Goal: Task Accomplishment & Management: Complete application form

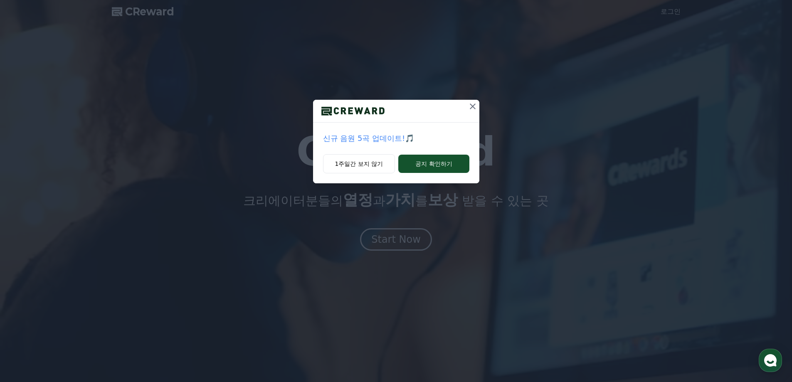
click at [472, 108] on icon at bounding box center [473, 106] width 10 height 10
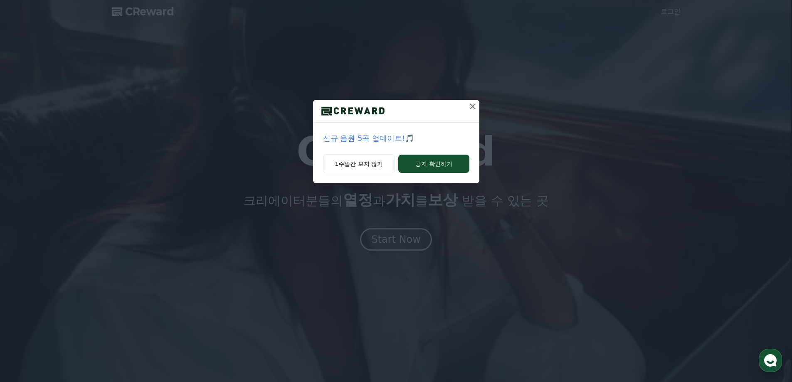
click at [475, 108] on icon at bounding box center [473, 106] width 10 height 10
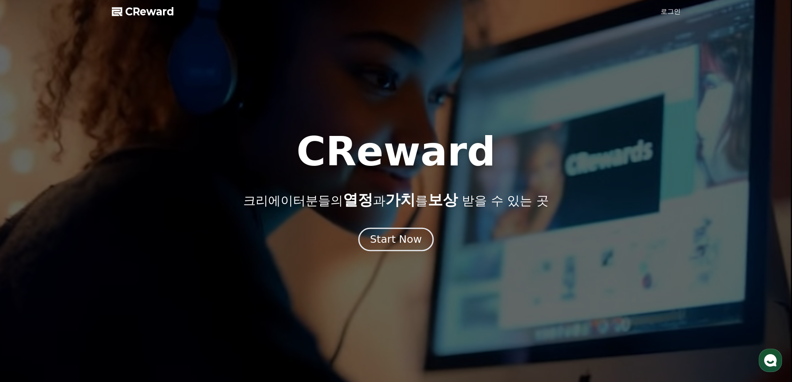
click at [390, 238] on div "Start Now" at bounding box center [396, 239] width 52 height 14
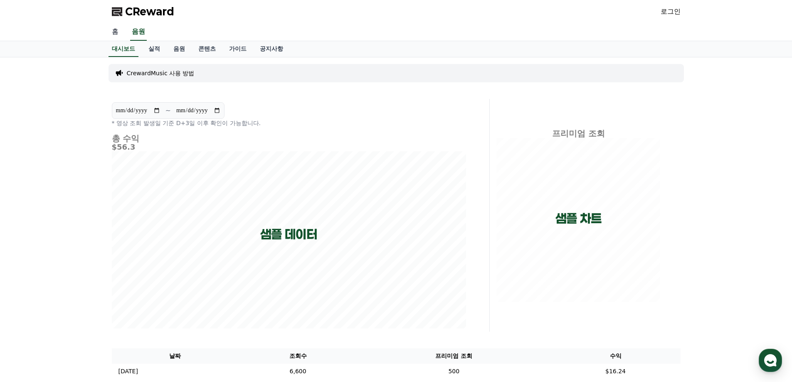
click at [114, 32] on link "홈" at bounding box center [115, 31] width 20 height 17
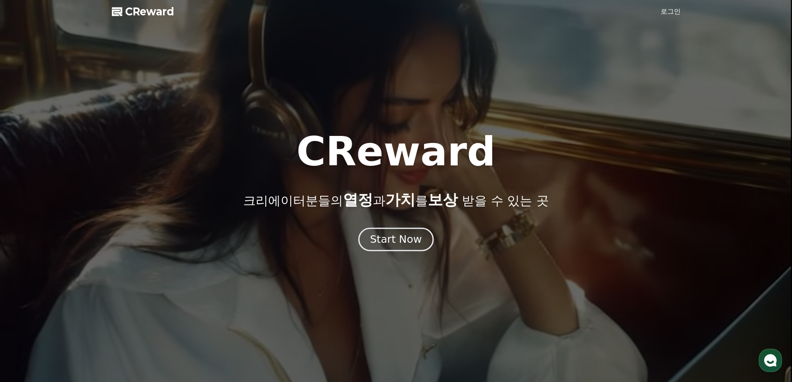
click at [394, 233] on div "Start Now" at bounding box center [396, 239] width 52 height 14
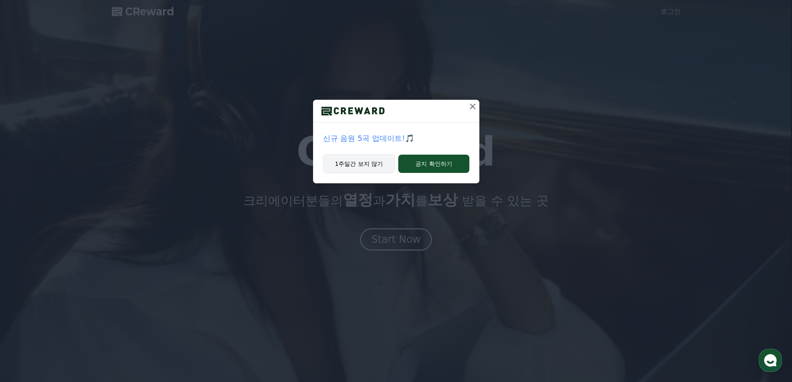
click at [370, 163] on button "1주일간 보지 않기" at bounding box center [359, 163] width 72 height 19
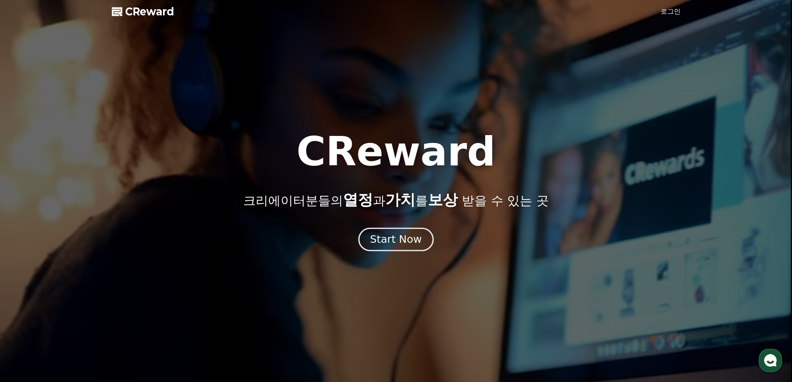
click at [393, 238] on div "Start Now" at bounding box center [396, 239] width 52 height 14
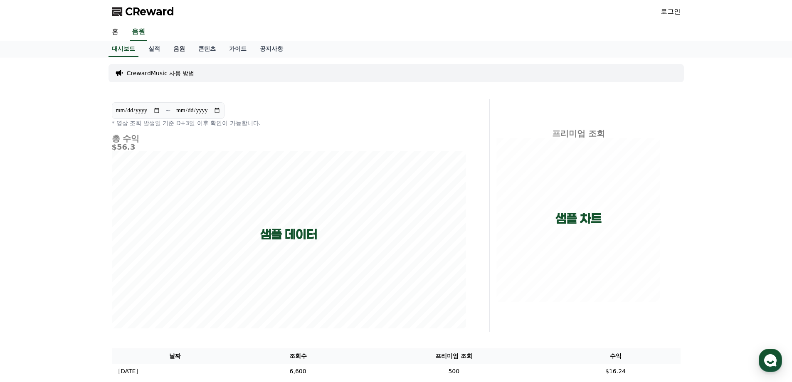
click at [179, 49] on link "음원" at bounding box center [179, 49] width 25 height 16
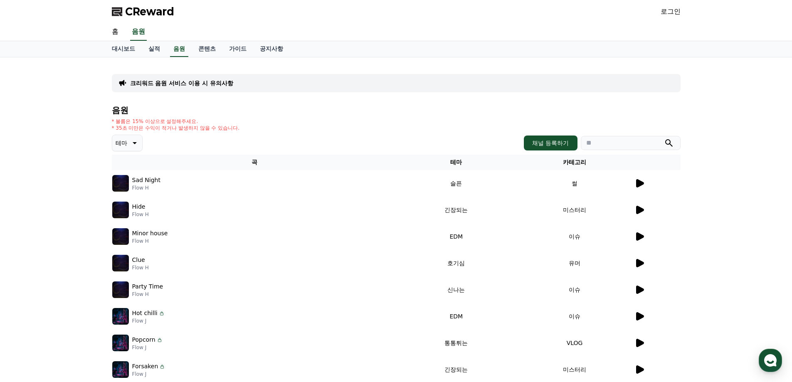
click at [673, 12] on link "로그인" at bounding box center [671, 12] width 20 height 10
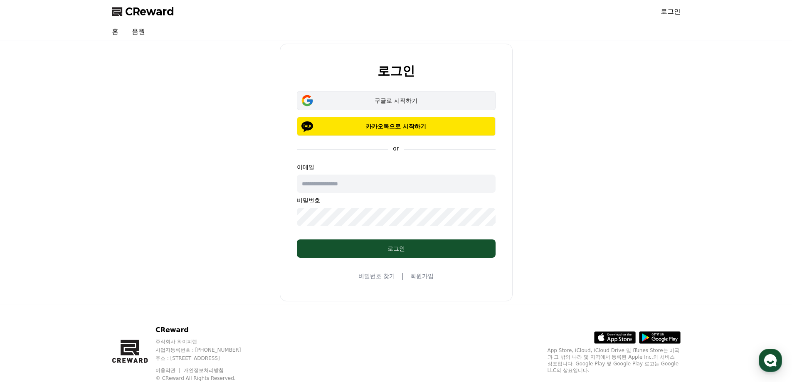
click at [395, 102] on div "구글로 시작하기" at bounding box center [396, 100] width 175 height 8
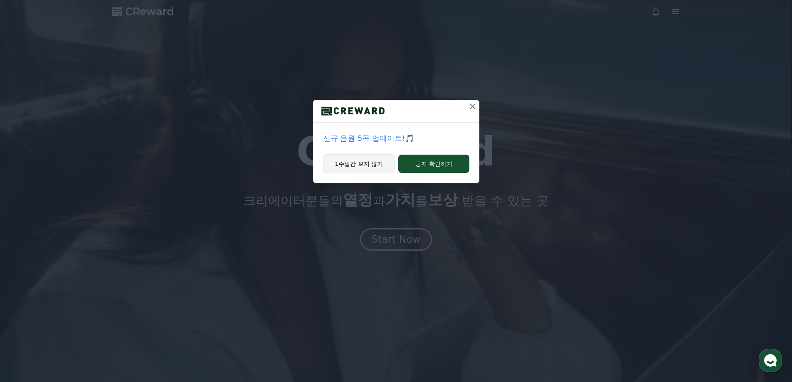
click at [352, 165] on button "1주일간 보지 않기" at bounding box center [359, 163] width 72 height 19
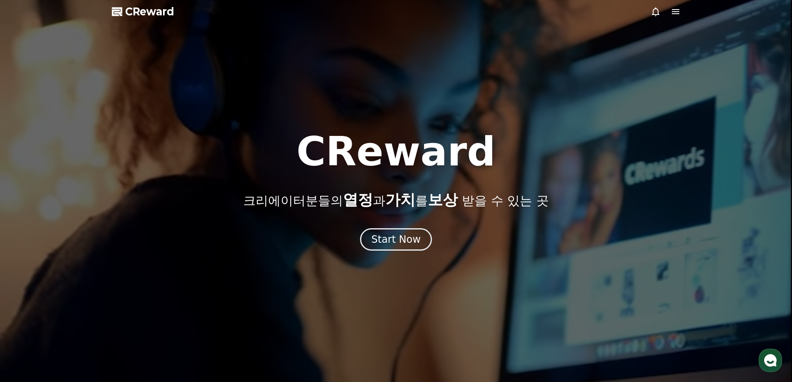
click at [137, 14] on span "CReward" at bounding box center [149, 11] width 49 height 13
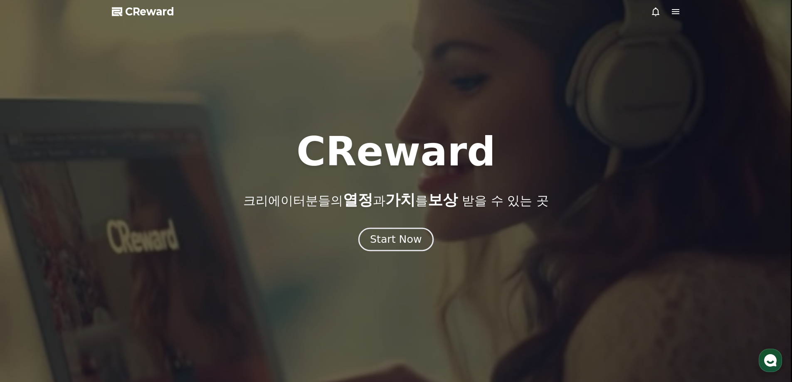
click at [395, 243] on div "Start Now" at bounding box center [396, 239] width 52 height 14
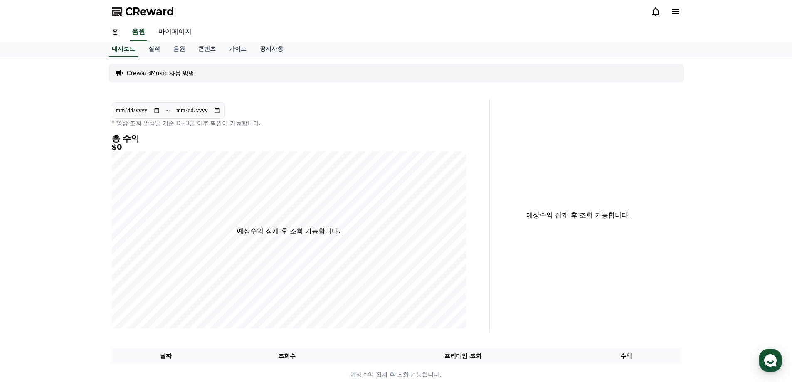
click at [180, 32] on link "마이페이지" at bounding box center [175, 31] width 47 height 17
select select "**********"
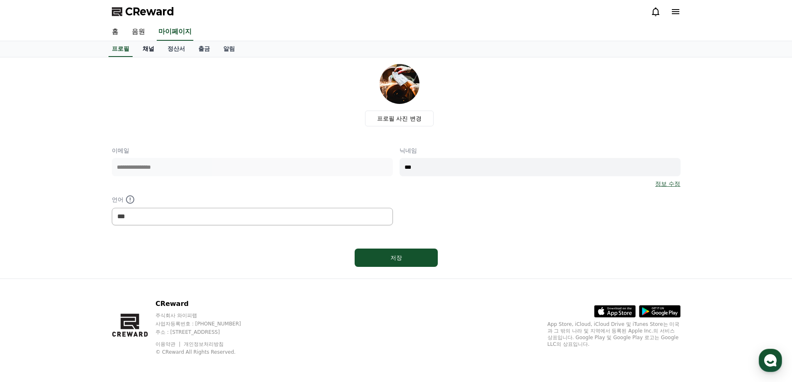
click at [149, 48] on link "채널" at bounding box center [148, 49] width 25 height 16
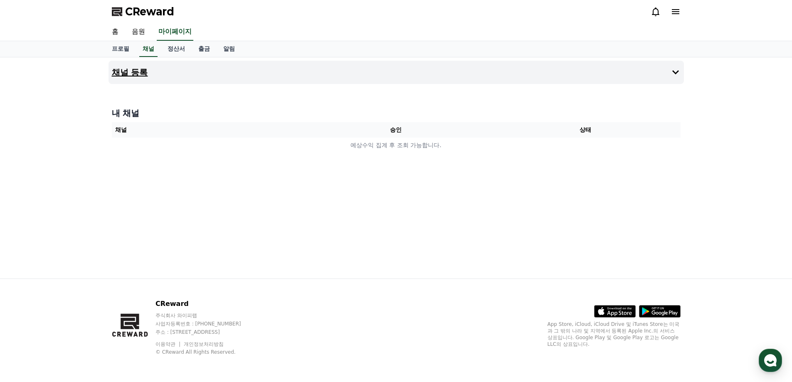
click at [138, 71] on h4 "채널 등록" at bounding box center [130, 72] width 36 height 9
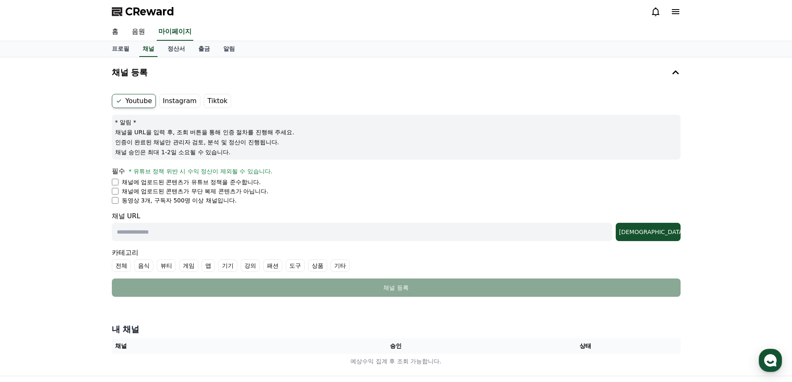
click at [238, 230] on input "text" at bounding box center [362, 232] width 501 height 18
click at [138, 236] on input "text" at bounding box center [362, 232] width 501 height 18
paste input "**********"
click at [174, 235] on input "**********" at bounding box center [362, 232] width 501 height 18
type input "*"
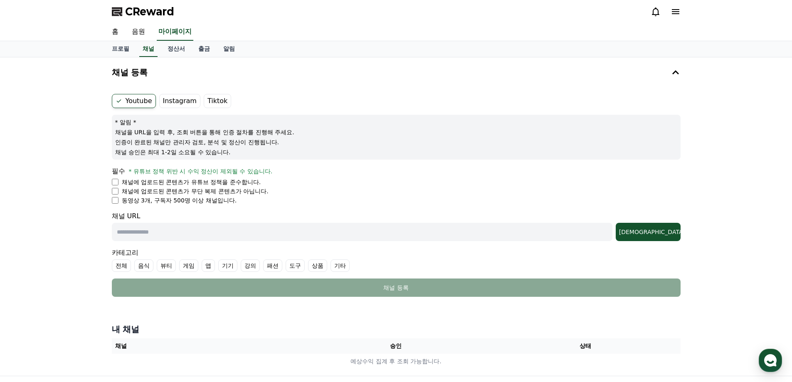
paste input "**********"
click at [173, 232] on input "**********" at bounding box center [362, 232] width 501 height 18
type input "*"
paste input "**********"
click at [660, 238] on button "조회" at bounding box center [648, 232] width 65 height 18
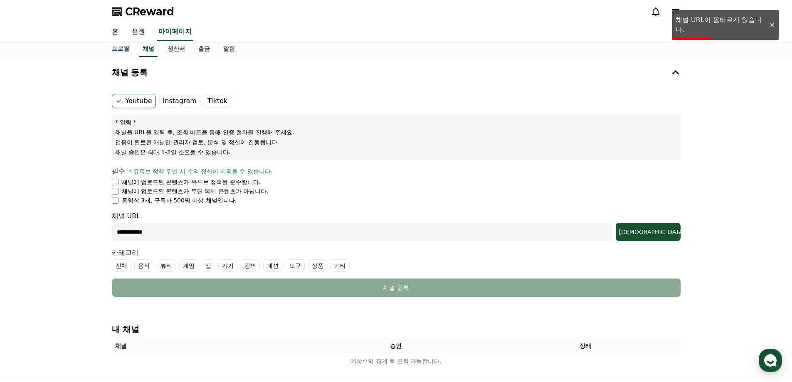
click at [774, 27] on div at bounding box center [772, 25] width 13 height 8
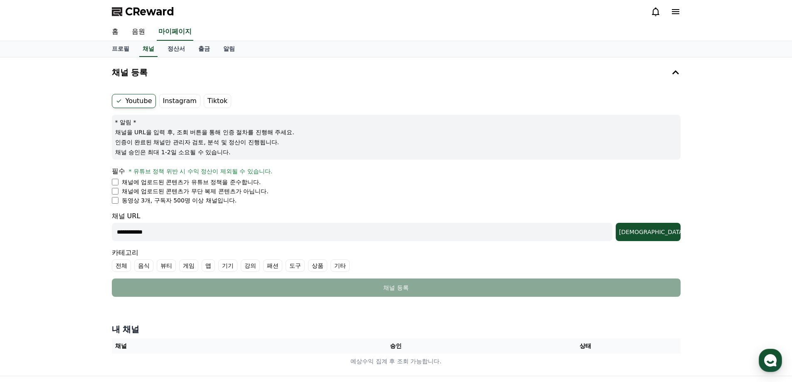
drag, startPoint x: 164, startPoint y: 232, endPoint x: 103, endPoint y: 230, distance: 61.2
click at [103, 230] on div "**********" at bounding box center [396, 216] width 792 height 319
click at [668, 239] on button "조회" at bounding box center [648, 232] width 65 height 18
drag, startPoint x: 169, startPoint y: 230, endPoint x: 77, endPoint y: 230, distance: 92.7
click at [77, 230] on div "**********" at bounding box center [396, 216] width 792 height 319
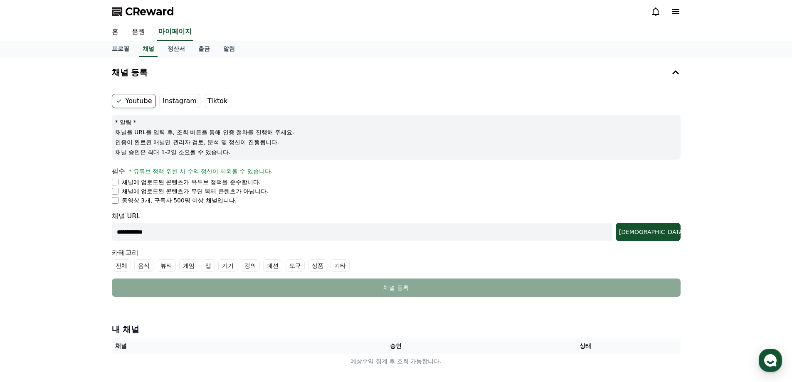
paste input "**********"
type input "**********"
click at [660, 233] on div "조회" at bounding box center [648, 232] width 58 height 8
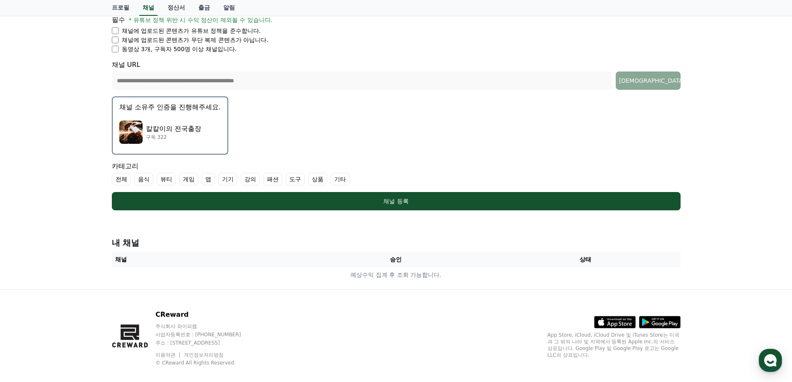
scroll to position [162, 0]
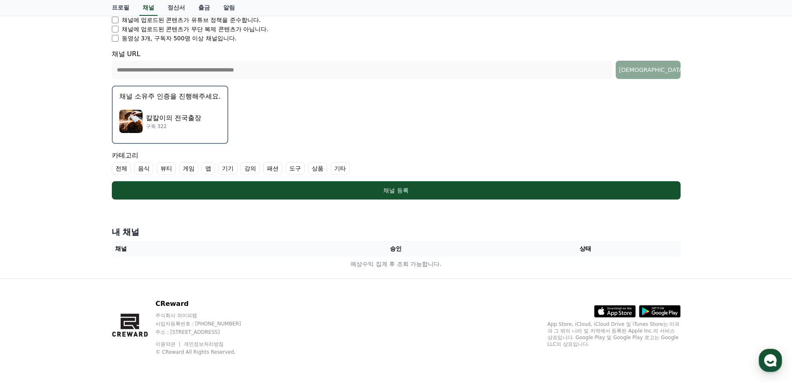
click at [161, 118] on p "칼칼이의 전국출장" at bounding box center [173, 118] width 55 height 10
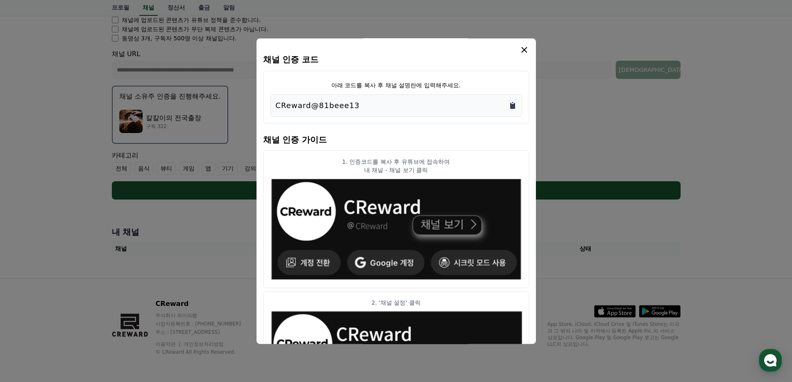
click at [514, 106] on icon "Copy to clipboard" at bounding box center [512, 106] width 5 height 6
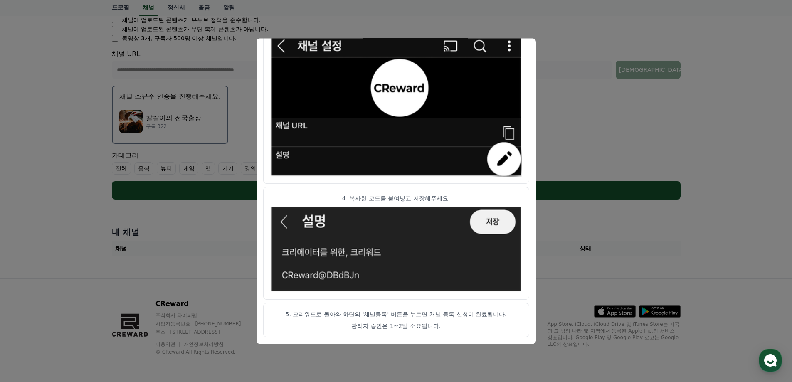
scroll to position [121, 0]
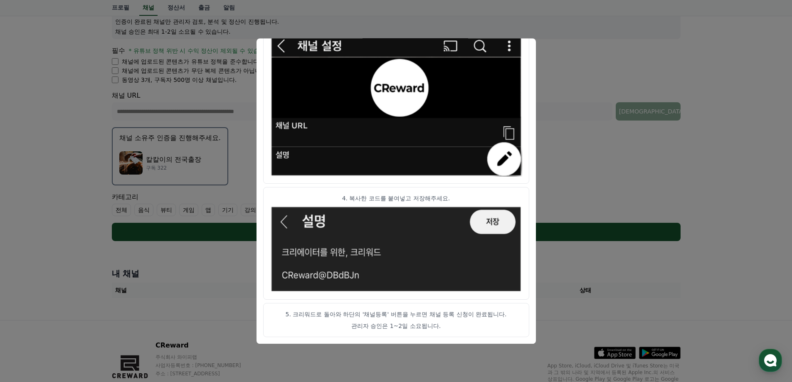
click at [764, 169] on button "close modal" at bounding box center [396, 191] width 792 height 382
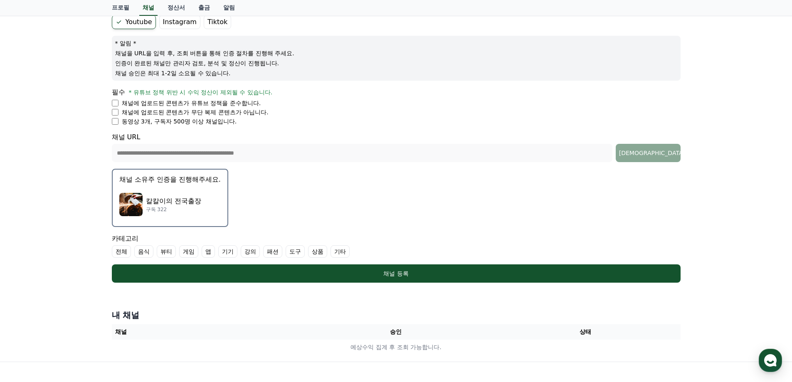
scroll to position [0, 0]
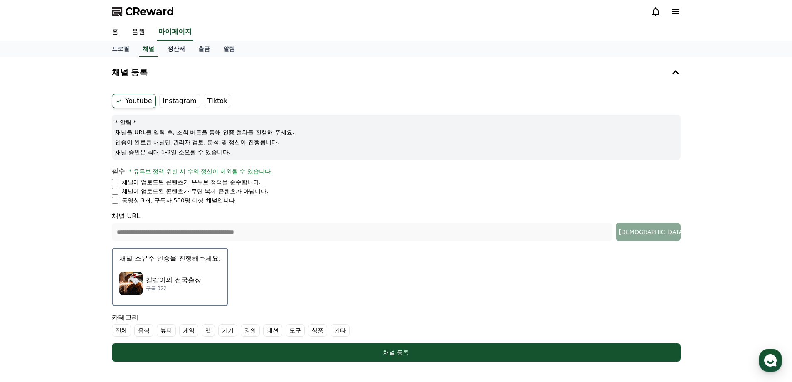
click at [180, 47] on link "정산서" at bounding box center [176, 49] width 31 height 16
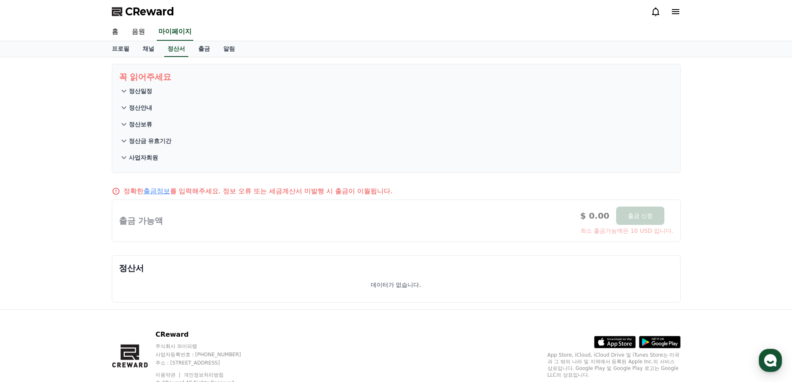
click at [149, 13] on span "CReward" at bounding box center [149, 11] width 49 height 13
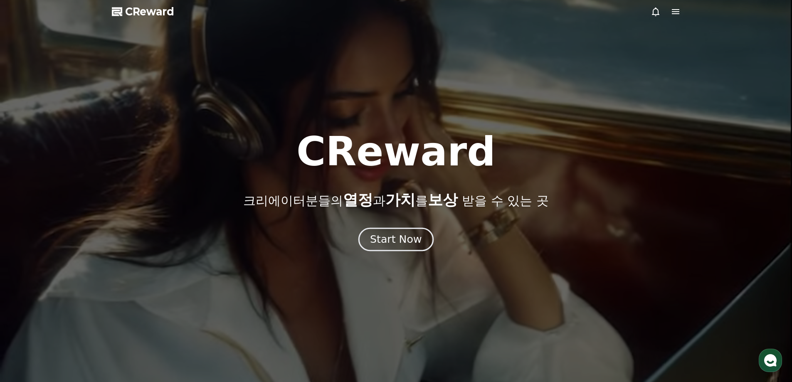
click at [404, 239] on div "Start Now" at bounding box center [396, 239] width 52 height 14
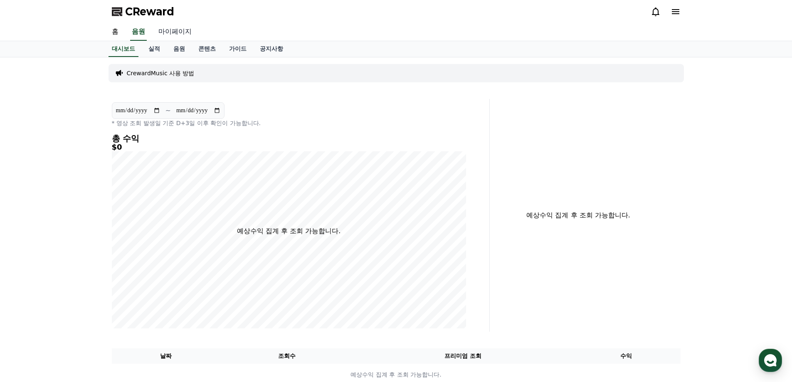
click at [175, 36] on link "마이페이지" at bounding box center [175, 31] width 47 height 17
select select "**********"
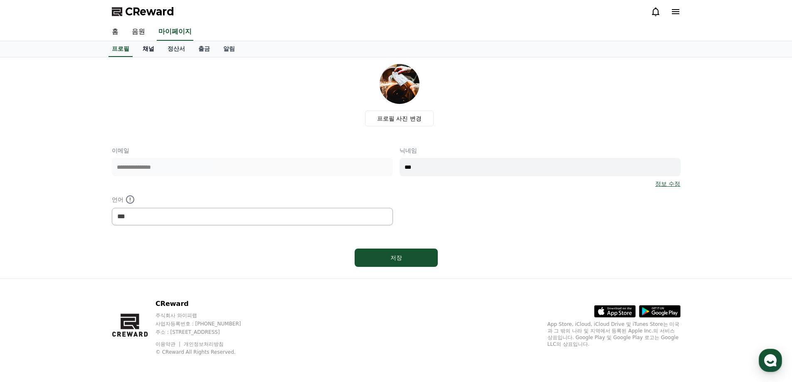
click at [149, 50] on link "채널" at bounding box center [148, 49] width 25 height 16
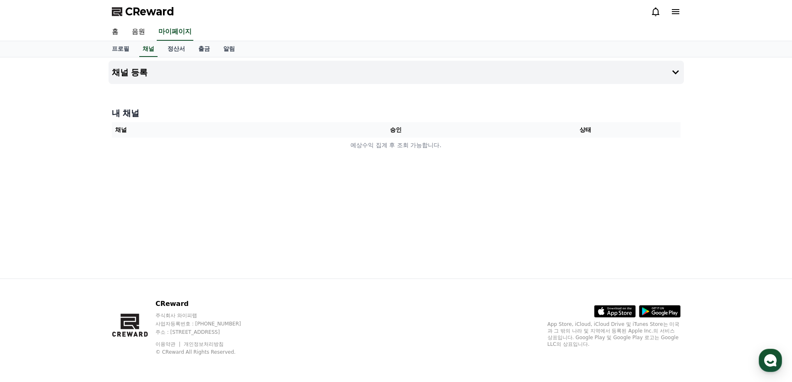
click at [586, 133] on th "상태" at bounding box center [586, 129] width 190 height 15
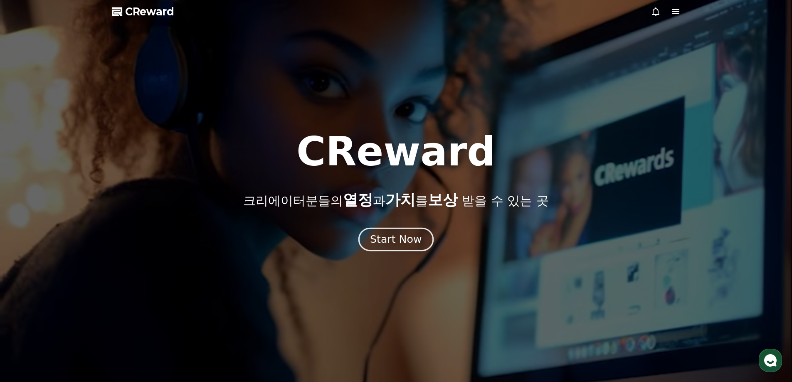
click at [386, 239] on div "Start Now" at bounding box center [396, 239] width 52 height 14
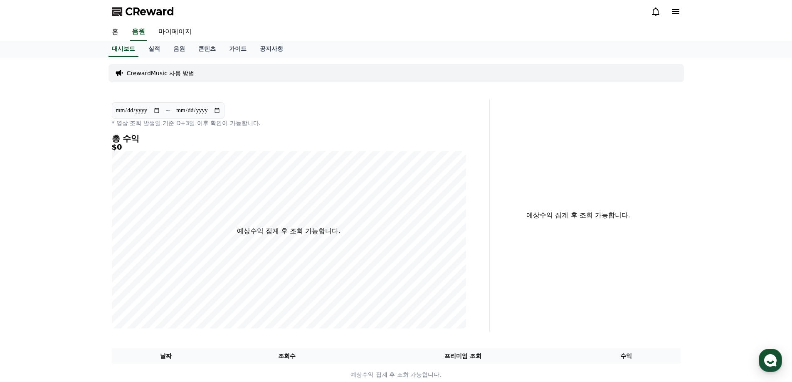
click at [680, 13] on icon at bounding box center [676, 12] width 10 height 10
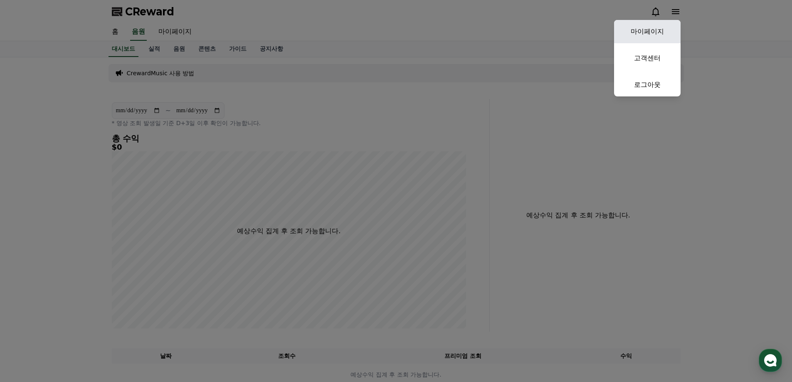
click at [659, 33] on link "마이페이지" at bounding box center [647, 31] width 67 height 23
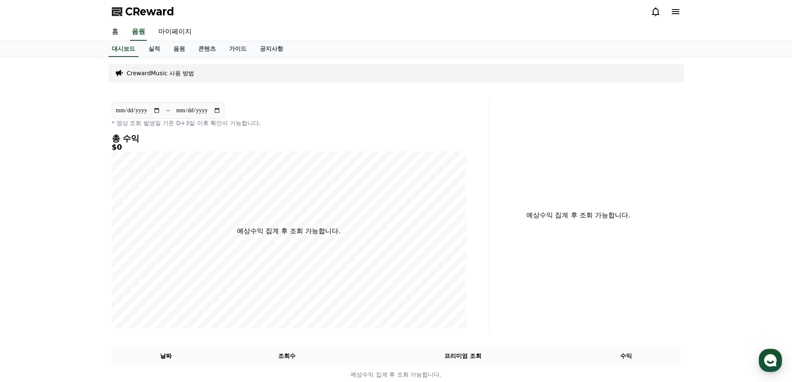
select select "**********"
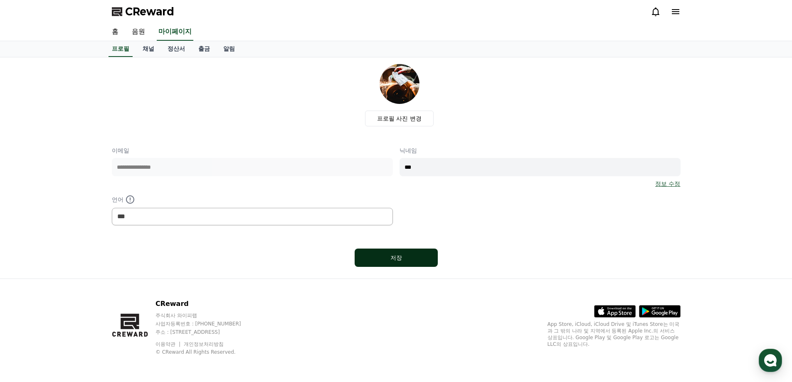
click at [406, 260] on div "저장" at bounding box center [396, 258] width 50 height 8
select select "**********"
click at [152, 49] on link "채널" at bounding box center [148, 49] width 25 height 16
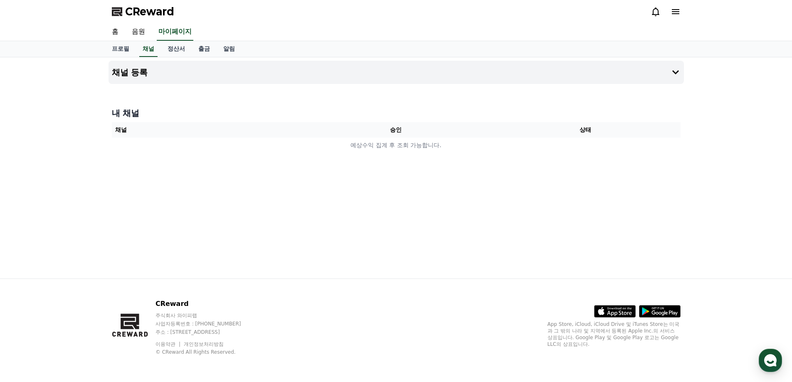
click at [154, 131] on th "채널" at bounding box center [207, 129] width 190 height 15
click at [217, 76] on button "채널 등록" at bounding box center [397, 72] width 576 height 23
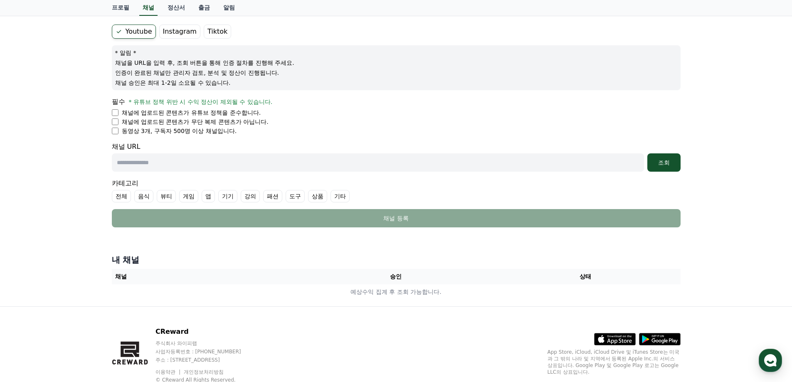
scroll to position [83, 0]
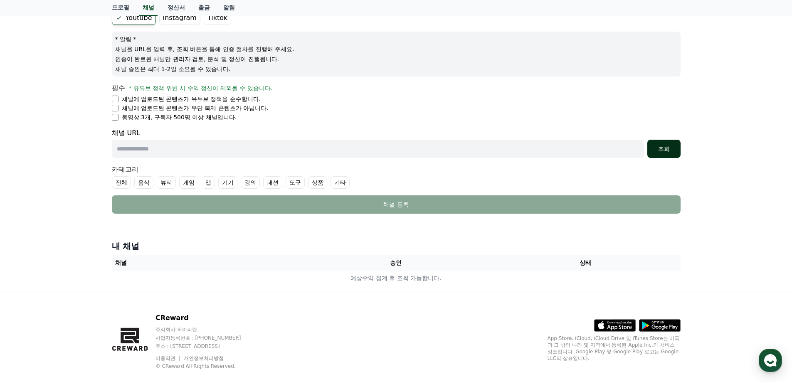
click at [664, 151] on div "조회" at bounding box center [664, 149] width 27 height 8
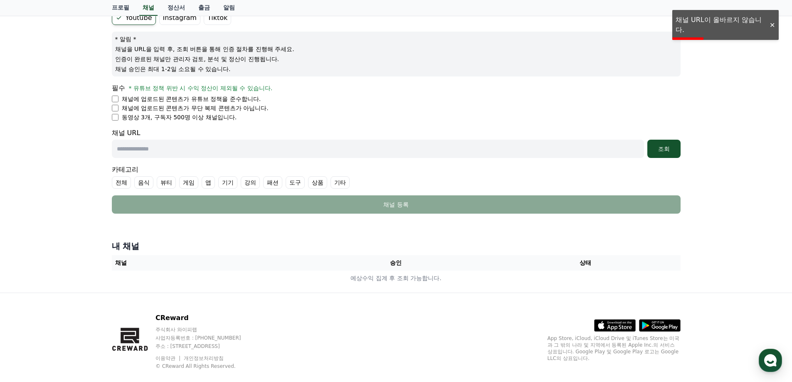
click at [216, 152] on input "text" at bounding box center [378, 149] width 532 height 18
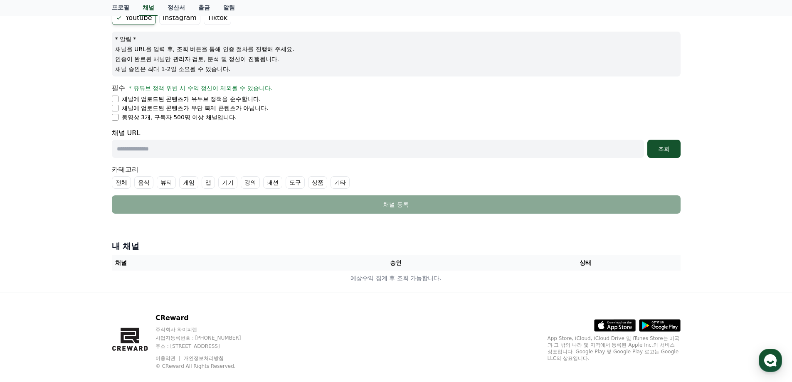
click at [189, 151] on input "text" at bounding box center [378, 149] width 532 height 18
paste input "**********"
type input "**********"
click at [664, 150] on div "조회" at bounding box center [664, 149] width 27 height 8
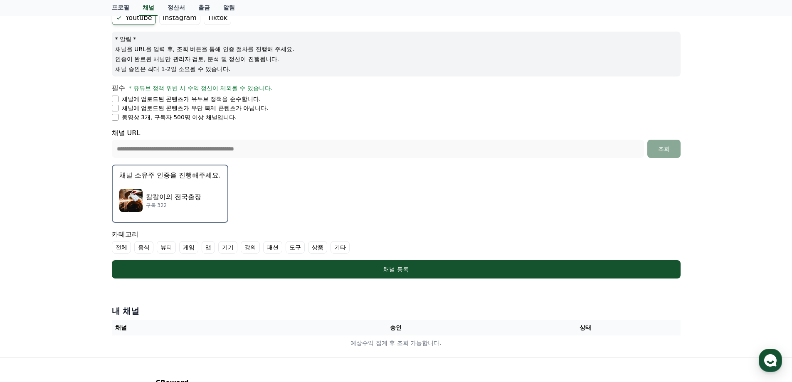
click at [186, 198] on p "칼칼이의 전국출장" at bounding box center [173, 197] width 55 height 10
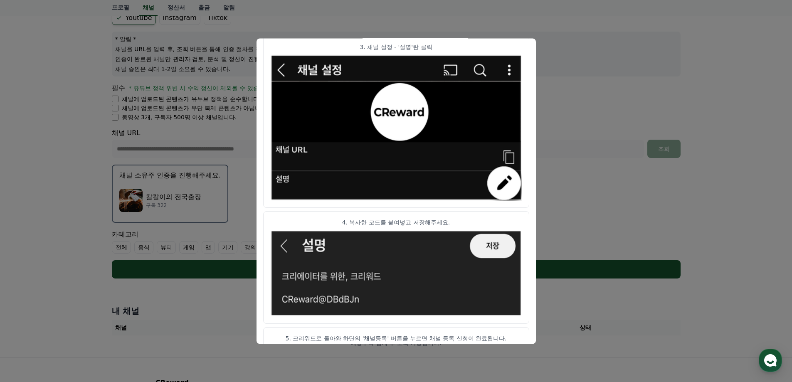
scroll to position [412, 0]
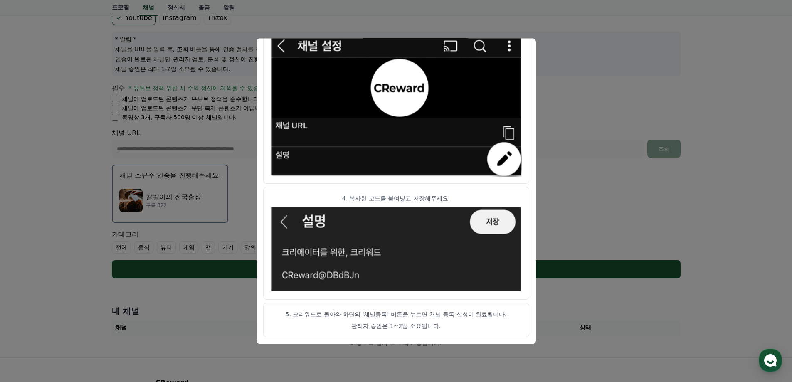
click at [398, 316] on p "5. 크리워드로 돌아와 하단의 '채널등록' 버튼을 누르면 채널 등록 신청이 완료됩니다." at bounding box center [396, 314] width 252 height 8
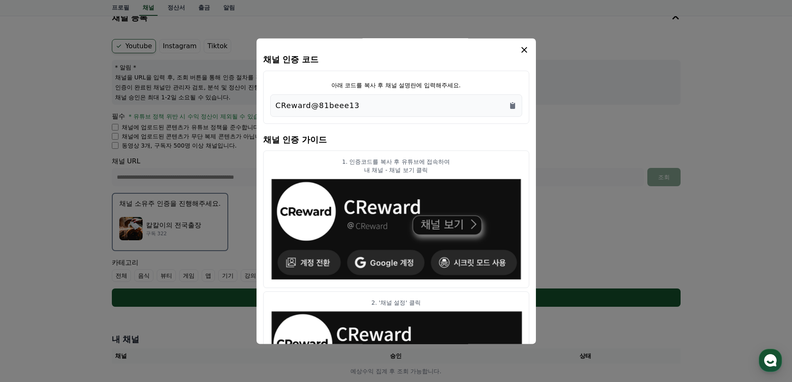
scroll to position [0, 0]
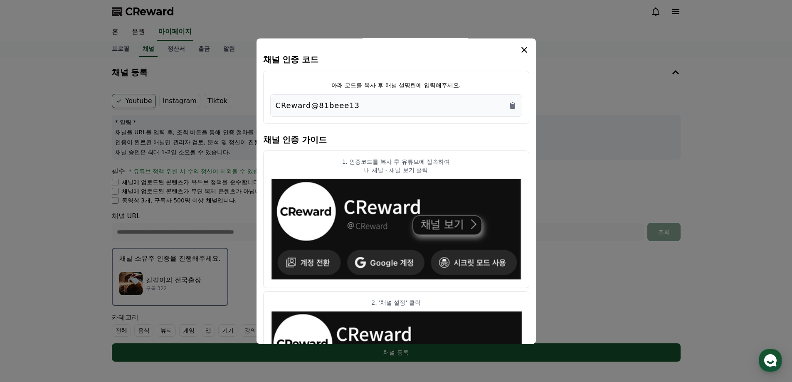
click at [524, 51] on icon "modal" at bounding box center [524, 50] width 10 height 10
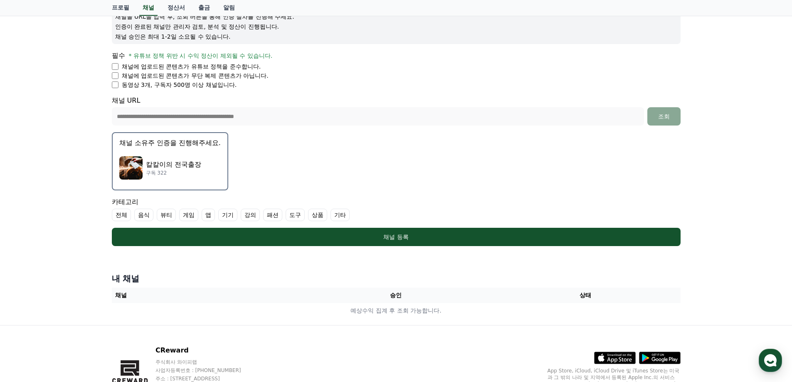
scroll to position [162, 0]
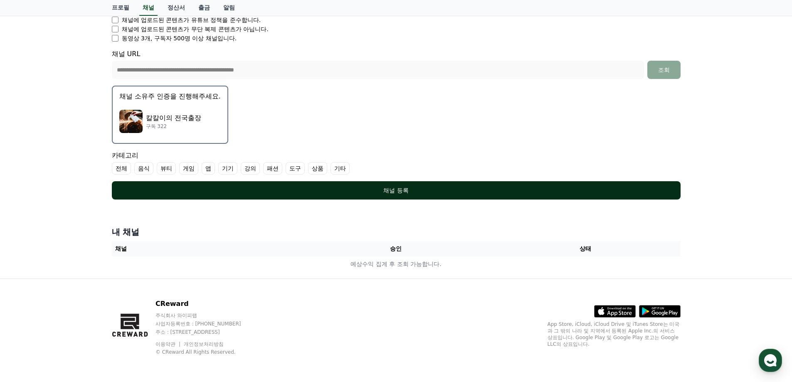
click at [395, 193] on div "채널 등록" at bounding box center [397, 190] width 536 height 8
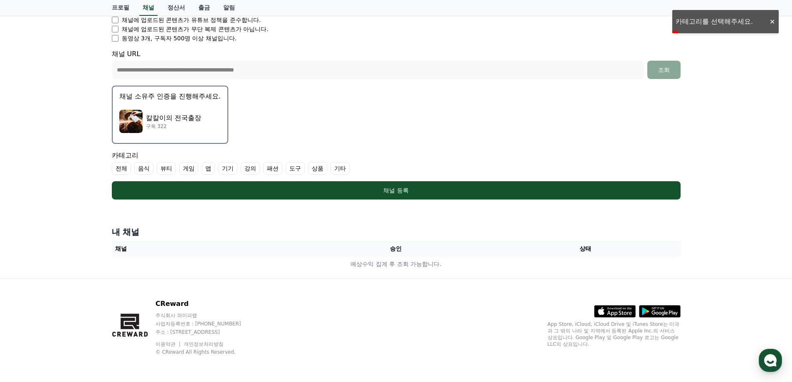
click at [122, 168] on label "전체" at bounding box center [121, 168] width 19 height 12
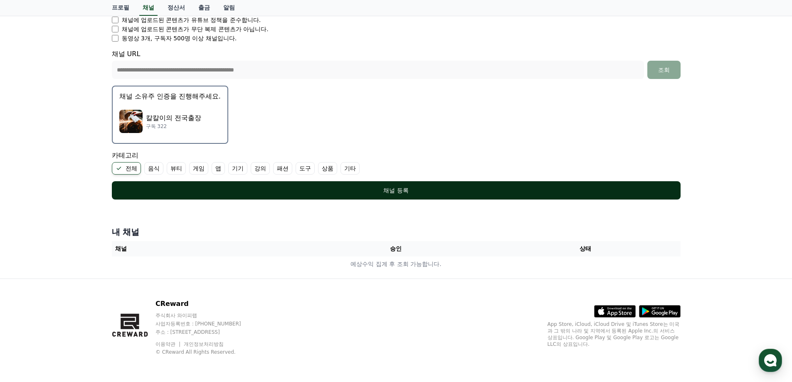
click at [396, 194] on div "채널 등록" at bounding box center [397, 190] width 536 height 8
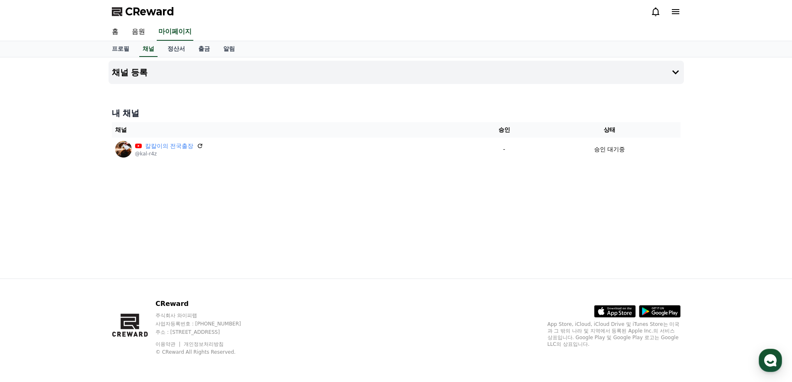
click at [149, 12] on span "CReward" at bounding box center [149, 11] width 49 height 13
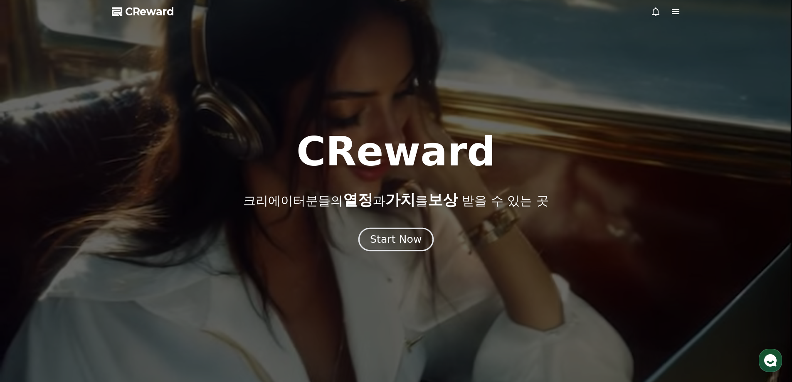
click at [406, 243] on div "Start Now" at bounding box center [396, 239] width 52 height 14
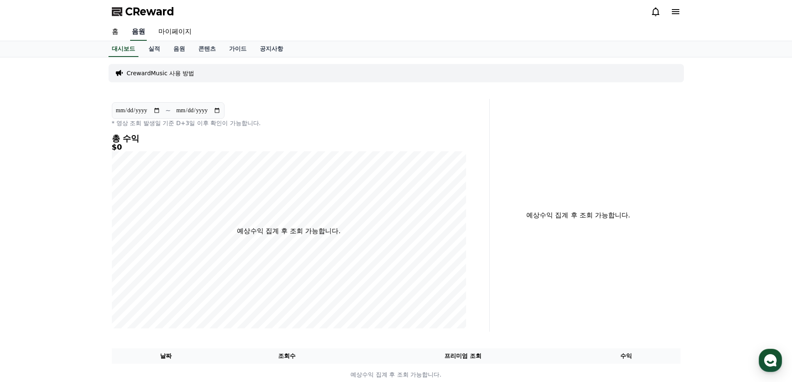
click at [141, 34] on link "음원" at bounding box center [138, 31] width 17 height 17
click at [179, 50] on link "음원" at bounding box center [179, 49] width 25 height 16
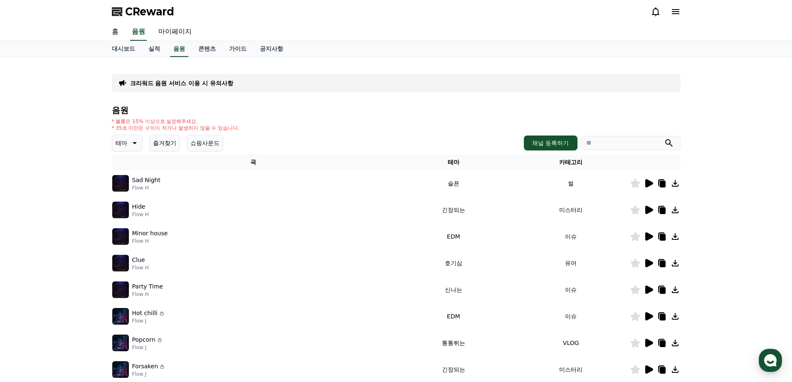
click at [155, 12] on span "CReward" at bounding box center [149, 11] width 49 height 13
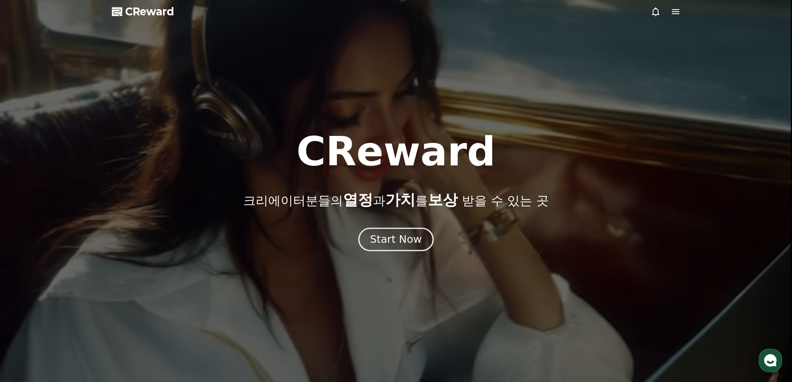
click at [392, 240] on div "Start Now" at bounding box center [396, 239] width 52 height 14
